Goal: Book appointment/travel/reservation

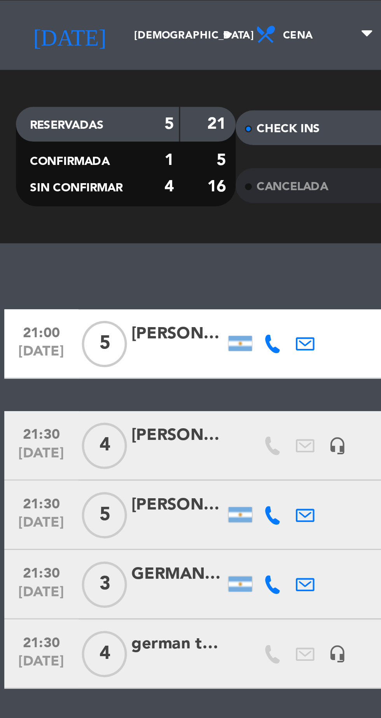
click at [42, 38] on input "[DEMOGRAPHIC_DATA] [DATE]" at bounding box center [66, 35] width 49 height 12
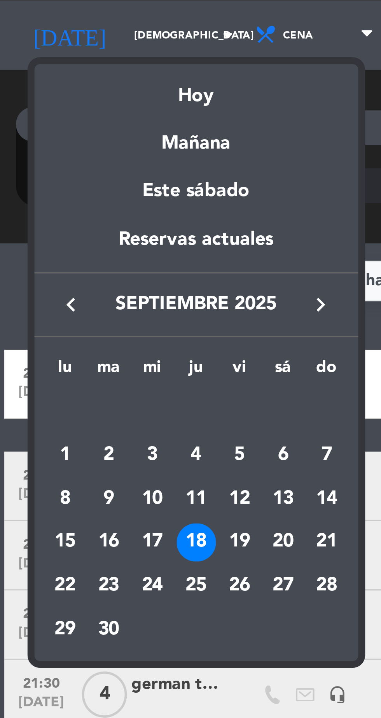
click at [81, 207] on div "19" at bounding box center [80, 205] width 13 height 13
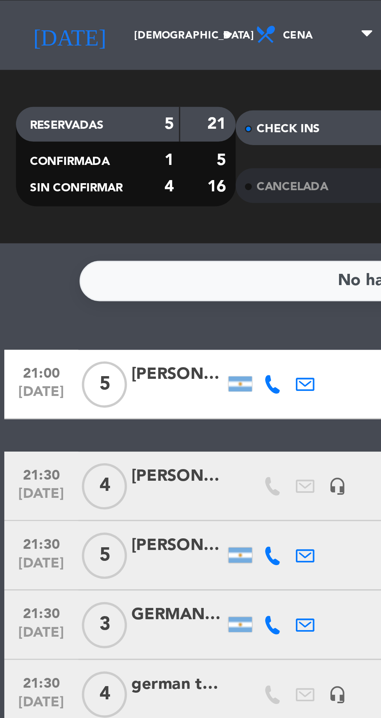
type input "vie. [DATE]"
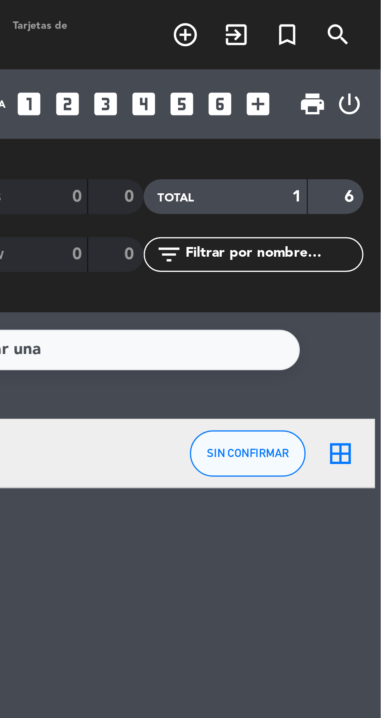
click at [347, 11] on icon "turned_in_not" at bounding box center [349, 11] width 9 height 9
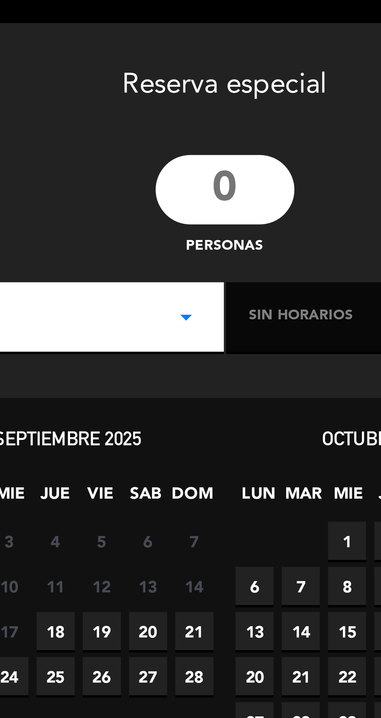
click at [124, 66] on input "number" at bounding box center [125, 63] width 47 height 23
type input "30"
click at [114, 110] on icon "arrow_drop_down" at bounding box center [112, 106] width 9 height 9
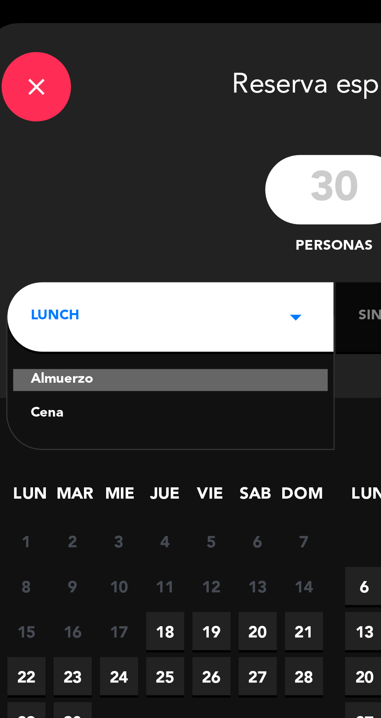
click at [33, 140] on div "Cena" at bounding box center [70, 139] width 94 height 8
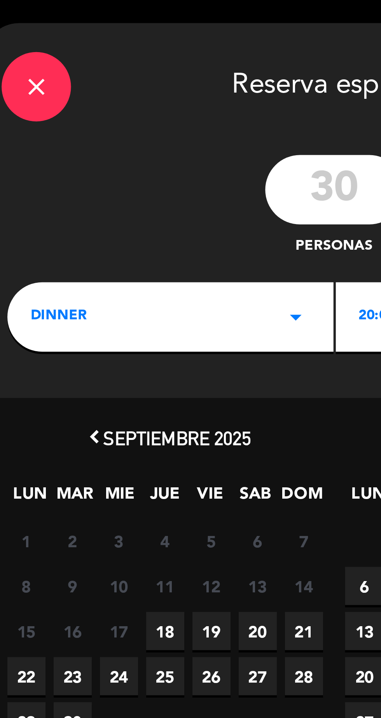
click at [136, 107] on span "20:00" at bounding box center [140, 107] width 12 height 8
click at [137, 162] on div "21:30" at bounding box center [181, 162] width 94 height 8
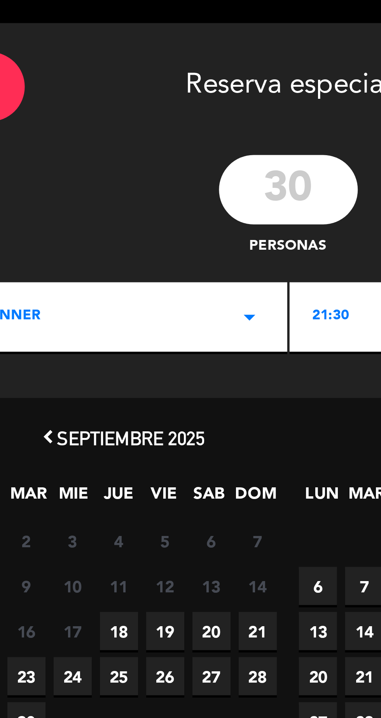
click at [83, 214] on span "19" at bounding box center [84, 212] width 13 height 13
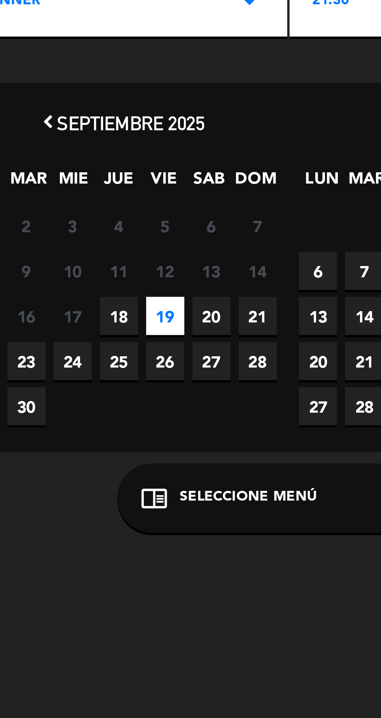
click at [139, 274] on div "chrome_reader_mode Seleccione Menú arrow_drop_down" at bounding box center [125, 273] width 115 height 23
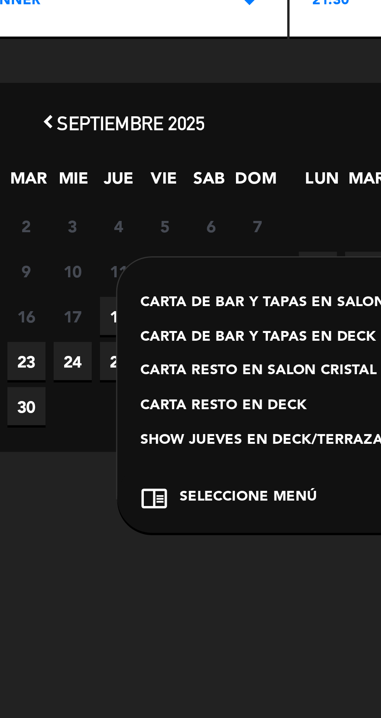
click at [148, 208] on div "CARTA DE BAR Y TAPAS EN SALON MUSIC BAR" at bounding box center [125, 208] width 99 height 8
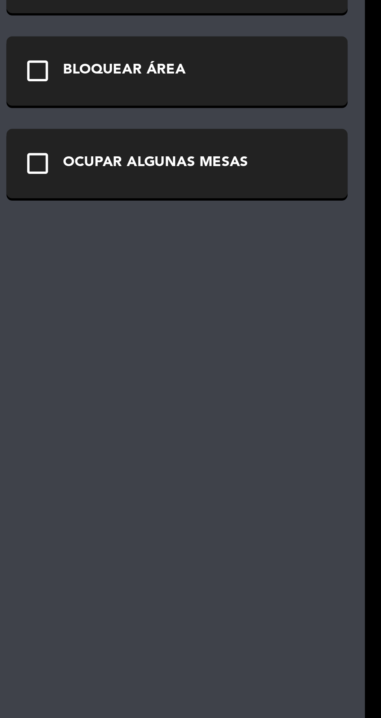
click at [328, 119] on div "OCUPAR ALGUNAS MESAS" at bounding box center [303, 120] width 62 height 8
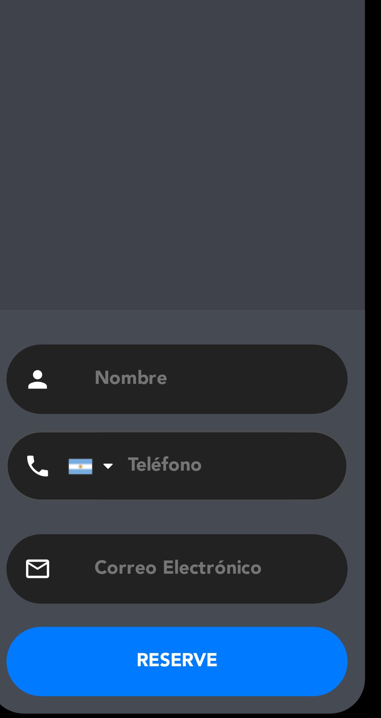
scroll to position [45, 0]
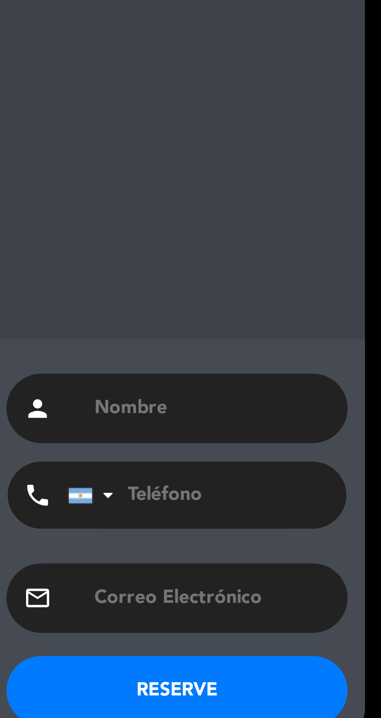
click at [319, 600] on input "text" at bounding box center [321, 597] width 80 height 11
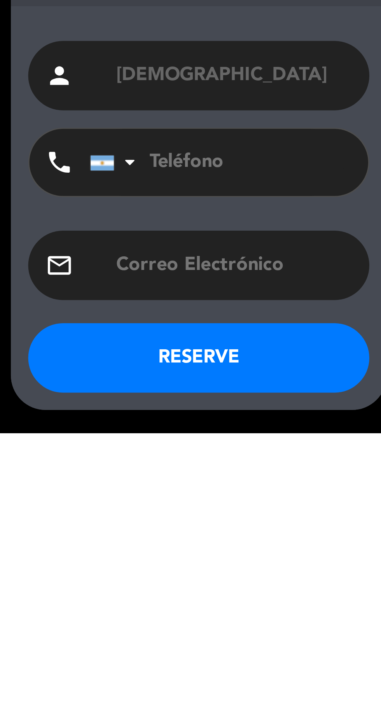
type input "[DEMOGRAPHIC_DATA]"
click at [329, 698] on button "RESERVE" at bounding box center [310, 692] width 115 height 23
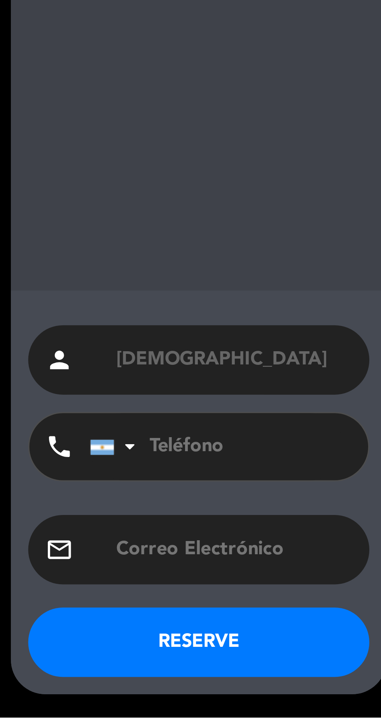
scroll to position [45, 0]
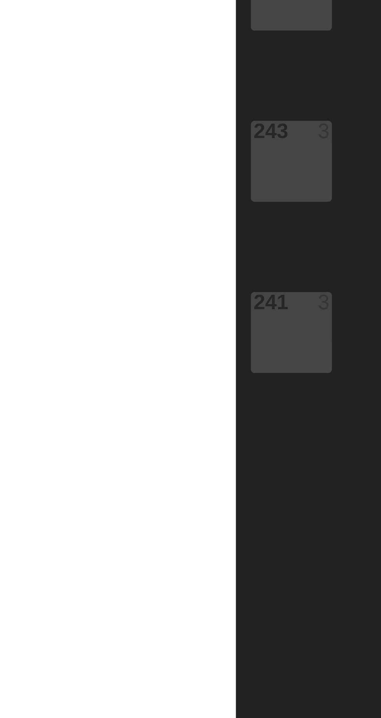
scroll to position [45, 0]
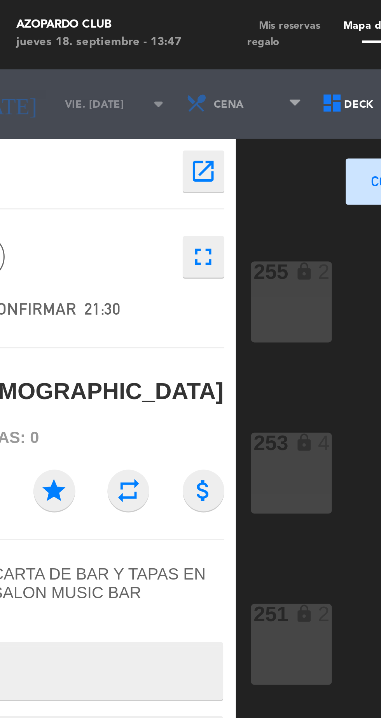
click at [118, 8] on span "Mis reservas" at bounding box center [115, 8] width 28 height 3
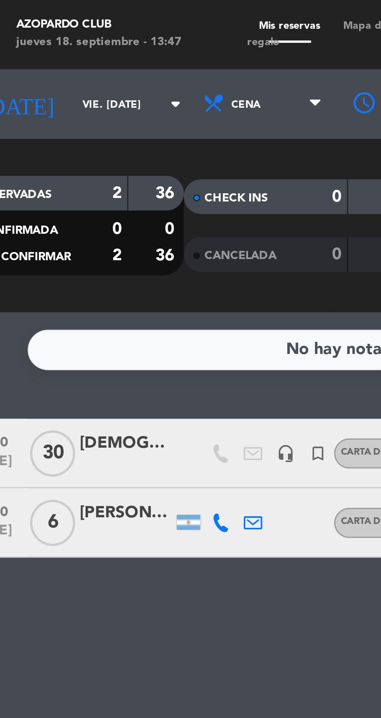
click at [79, 141] on div at bounding box center [81, 152] width 11 height 23
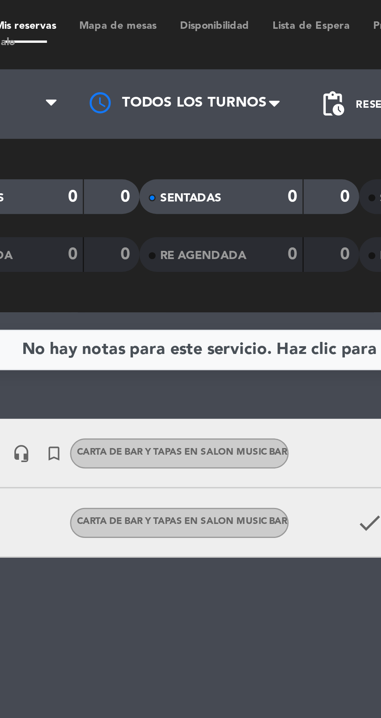
click at [219, 141] on div at bounding box center [236, 152] width 65 height 23
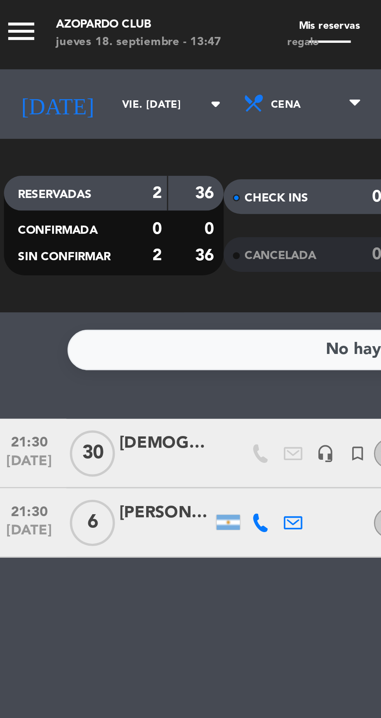
click at [56, 145] on div "[DEMOGRAPHIC_DATA]" at bounding box center [60, 149] width 31 height 9
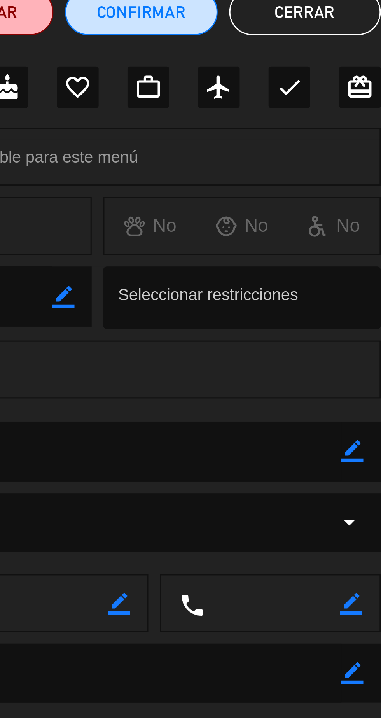
click at [371, 227] on icon "border_color" at bounding box center [371, 225] width 7 height 7
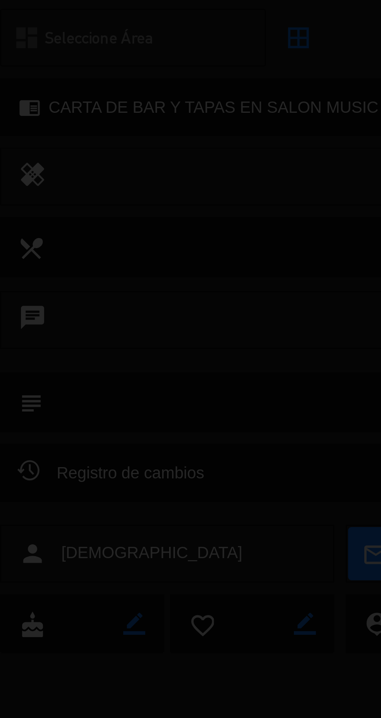
click at [73, 229] on div at bounding box center [190, 359] width 381 height 718
click at [53, 229] on div at bounding box center [190, 359] width 381 height 718
click at [52, 226] on textarea at bounding box center [190, 225] width 353 height 20
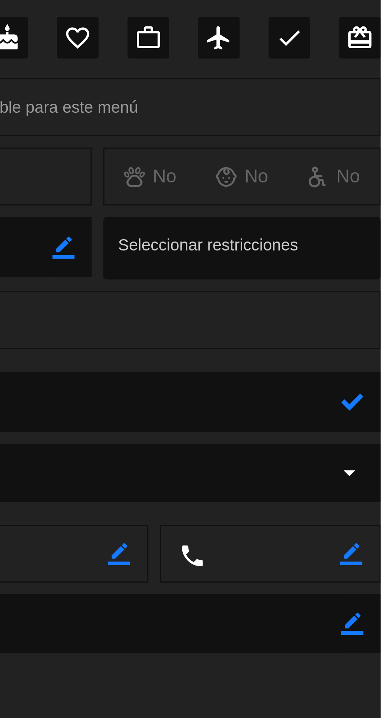
type textarea "Hizo seña de $40.000 menú de cumple"
click at [373, 224] on icon at bounding box center [371, 225] width 7 height 7
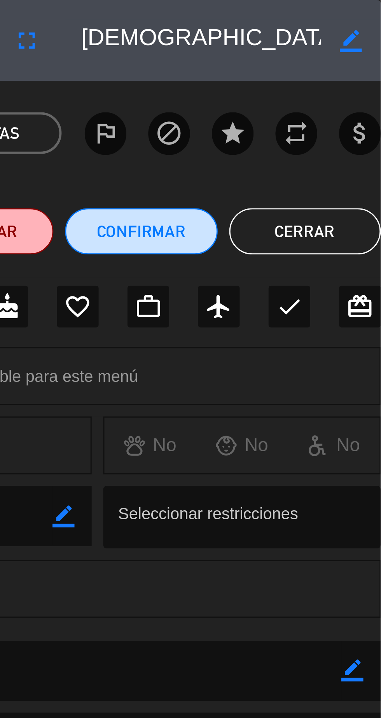
click at [358, 78] on button "Cerrar" at bounding box center [355, 78] width 51 height 16
